Goal: Task Accomplishment & Management: Complete application form

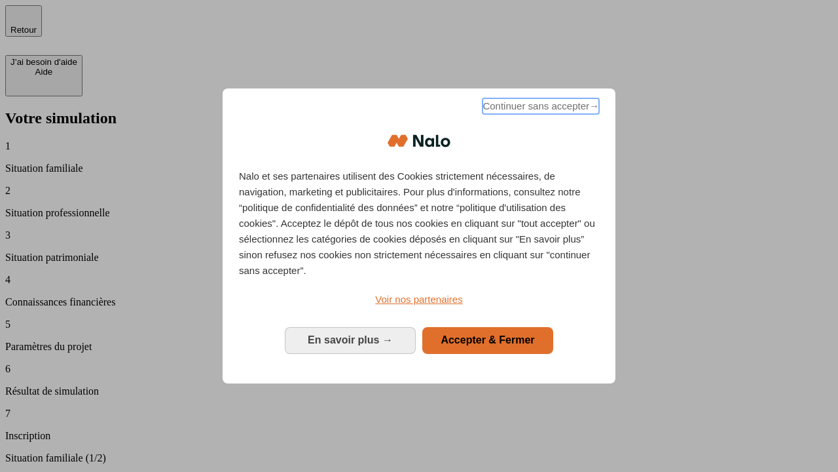
click at [540, 108] on span "Continuer sans accepter →" at bounding box center [541, 106] width 117 height 16
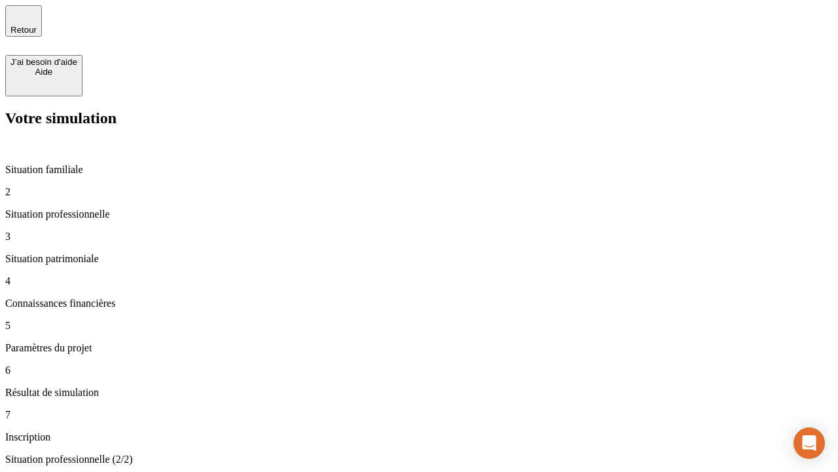
type input "30 000"
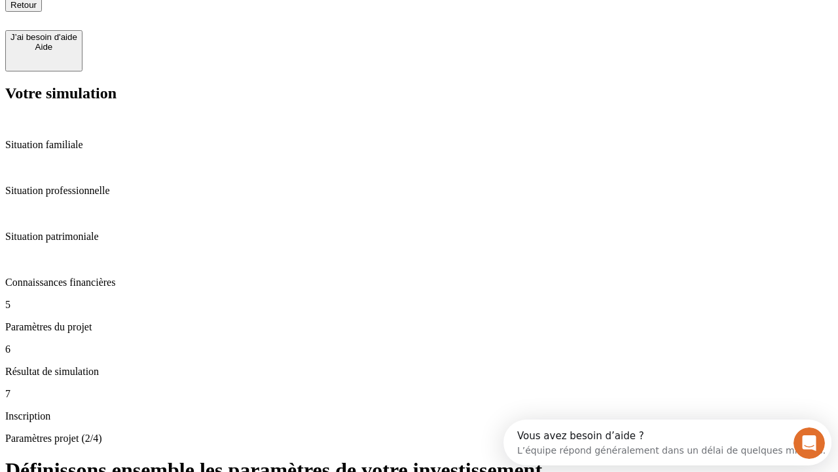
type input "25"
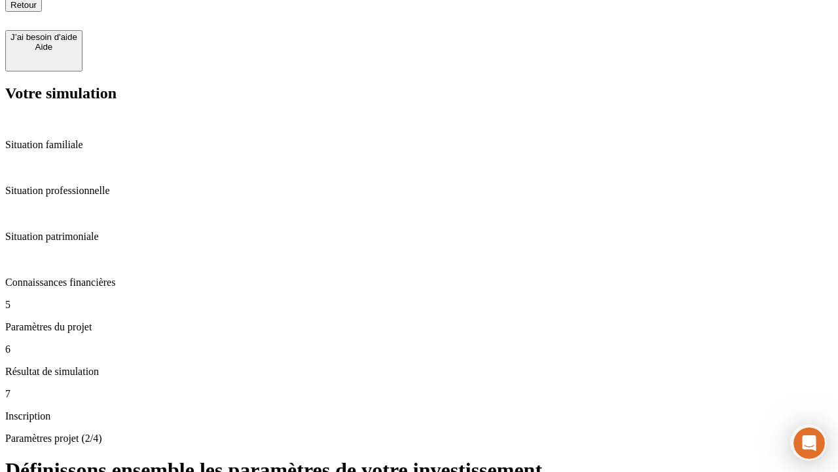
type input "5"
type input "1 000"
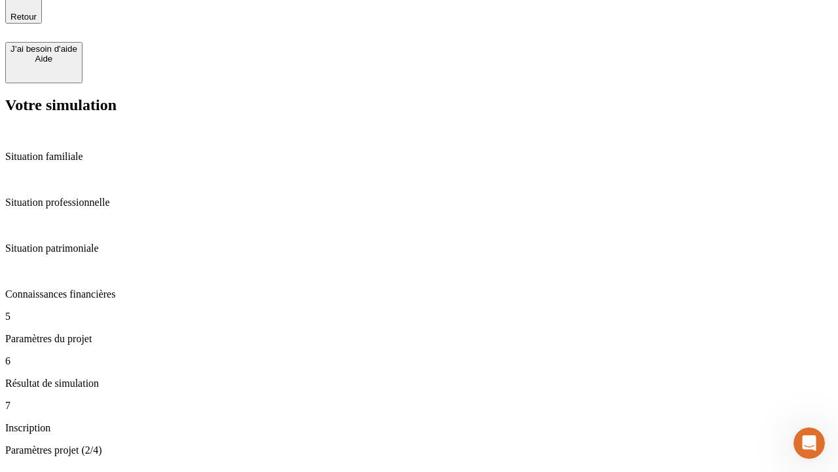
type input "640"
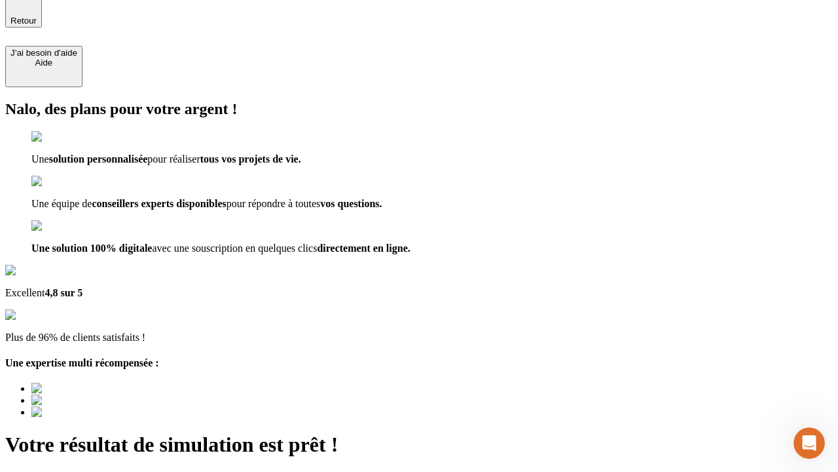
type input "[EMAIL_ADDRESS][PERSON_NAME][DOMAIN_NAME]"
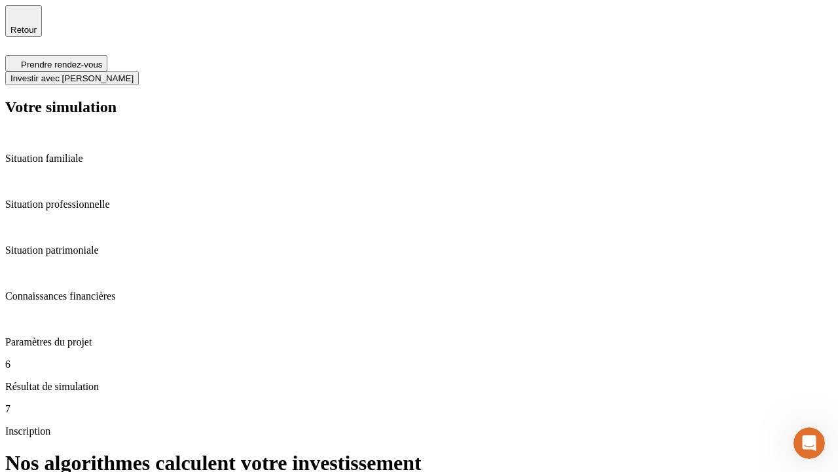
scroll to position [5, 0]
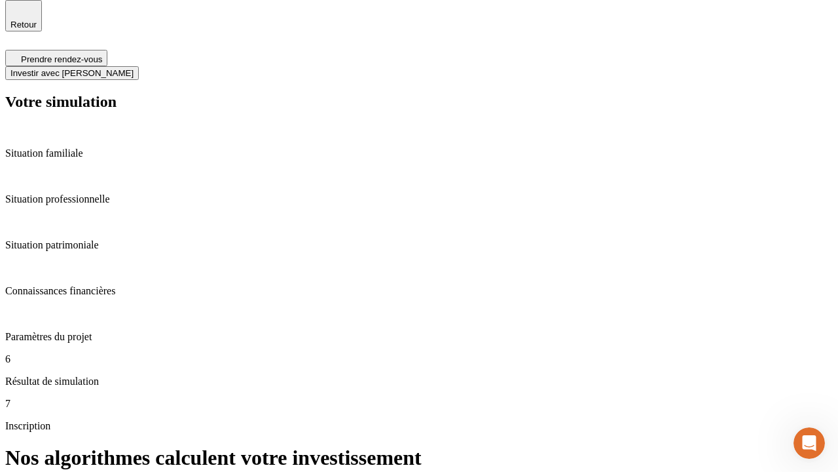
click at [134, 68] on span "Investir avec [PERSON_NAME]" at bounding box center [71, 73] width 123 height 10
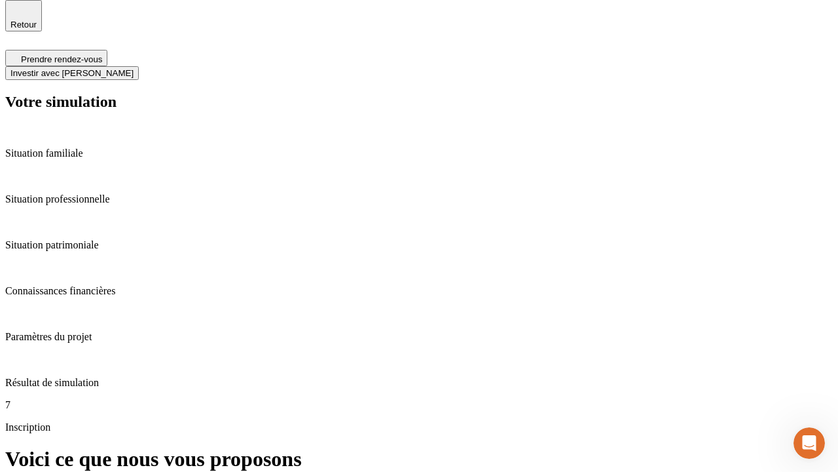
scroll to position [0, 0]
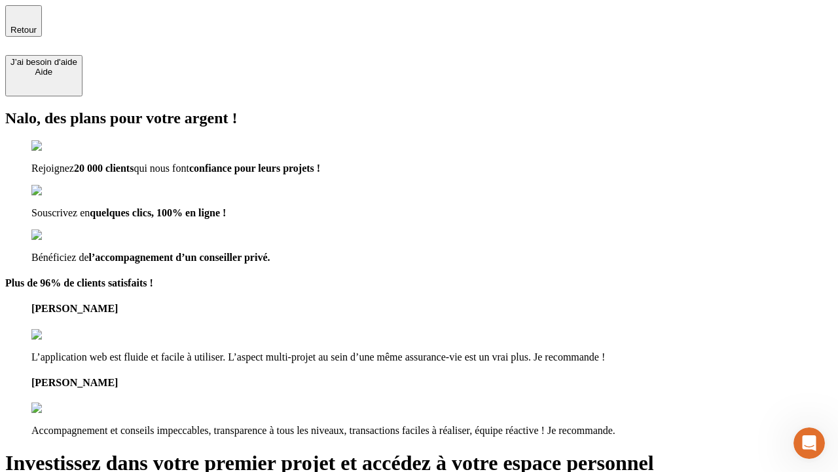
type input "[PERSON_NAME][EMAIL_ADDRESS][DOMAIN_NAME]"
